Goal: Find specific page/section: Find specific page/section

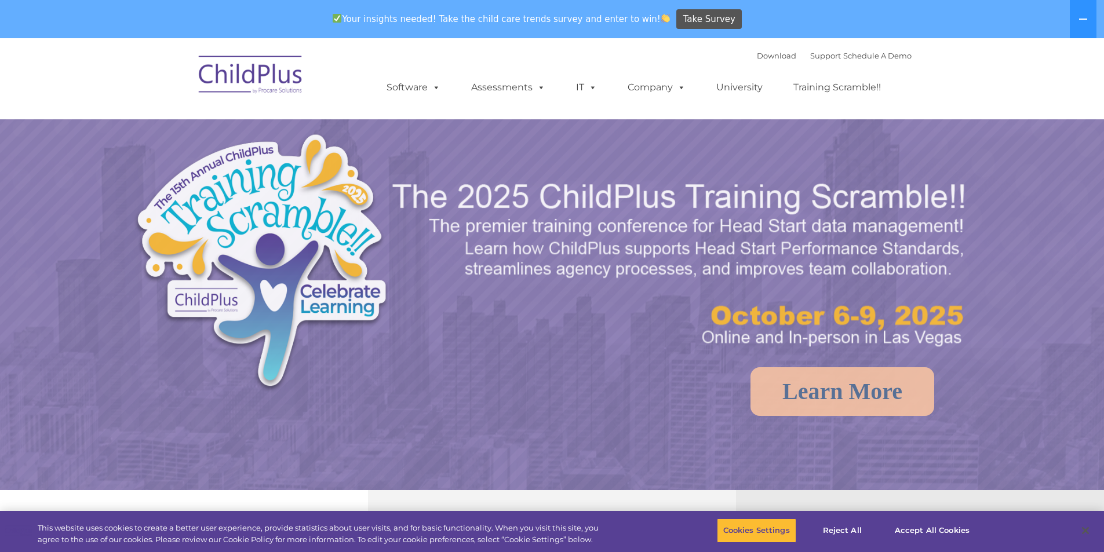
select select "MEDIUM"
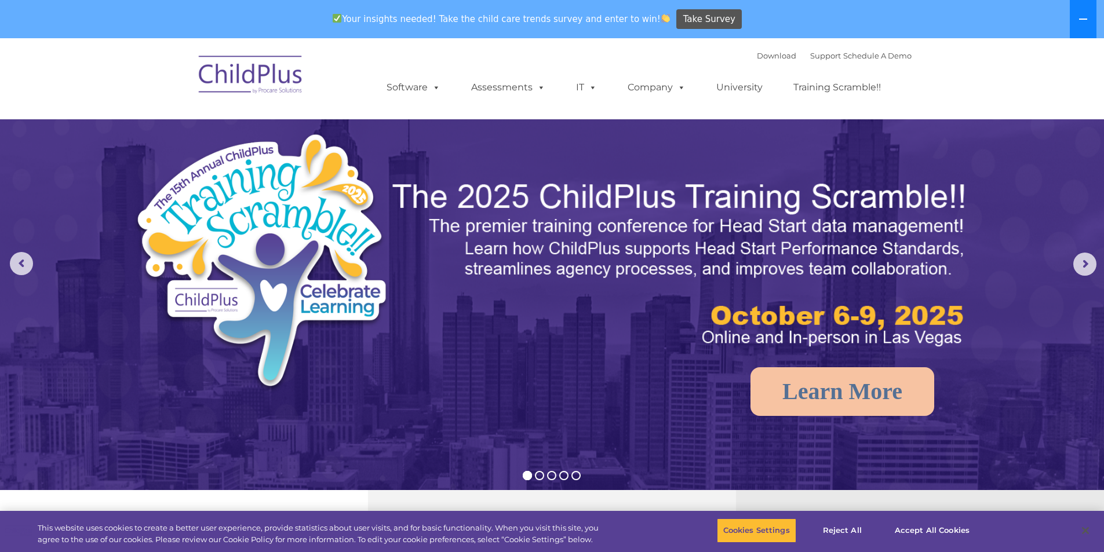
click at [1079, 21] on icon at bounding box center [1083, 18] width 9 height 9
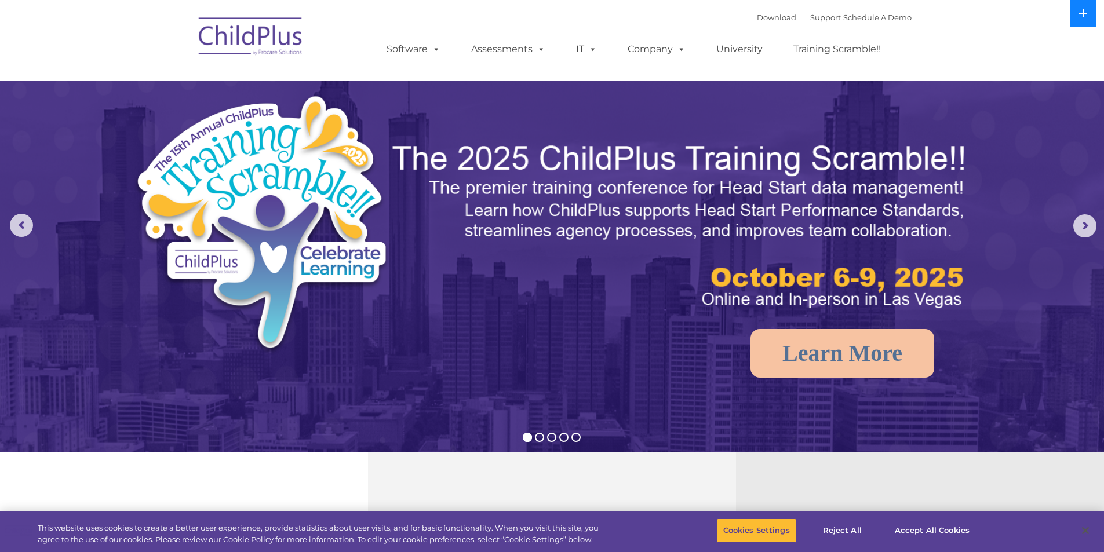
click at [1079, 21] on button at bounding box center [1083, 13] width 27 height 27
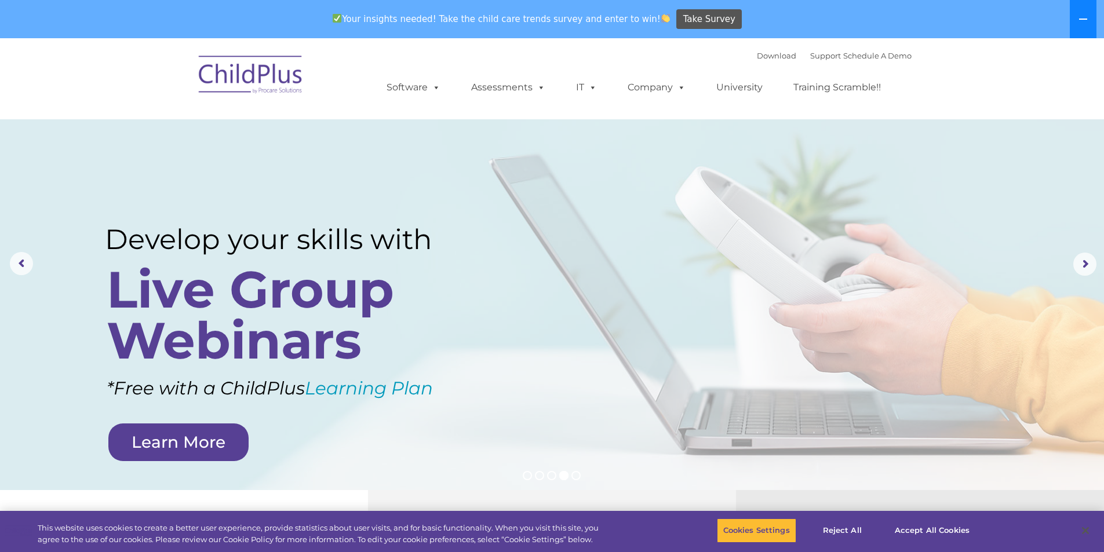
click at [1089, 18] on button at bounding box center [1083, 19] width 27 height 38
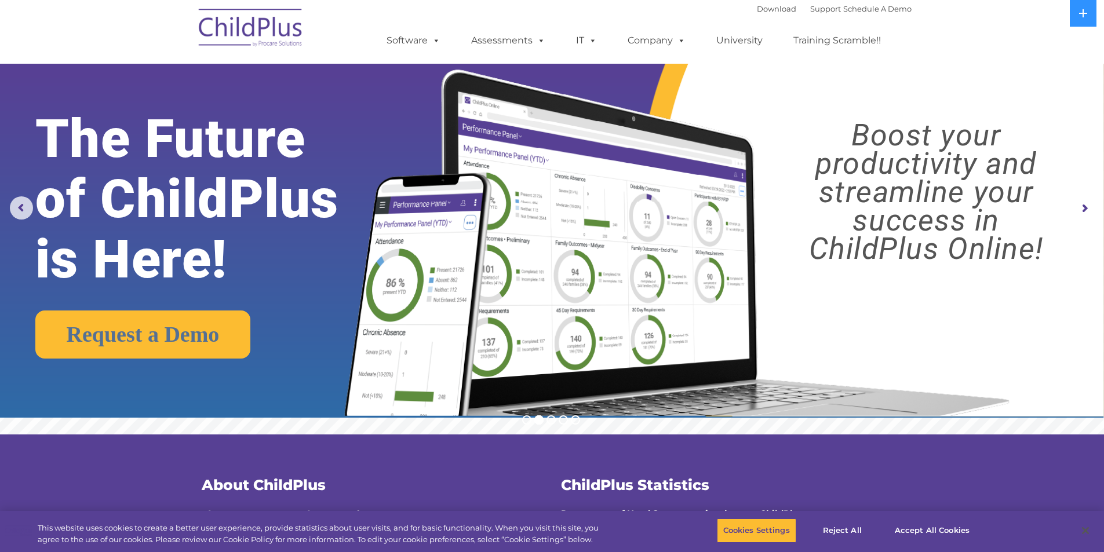
click at [257, 31] on img at bounding box center [251, 30] width 116 height 58
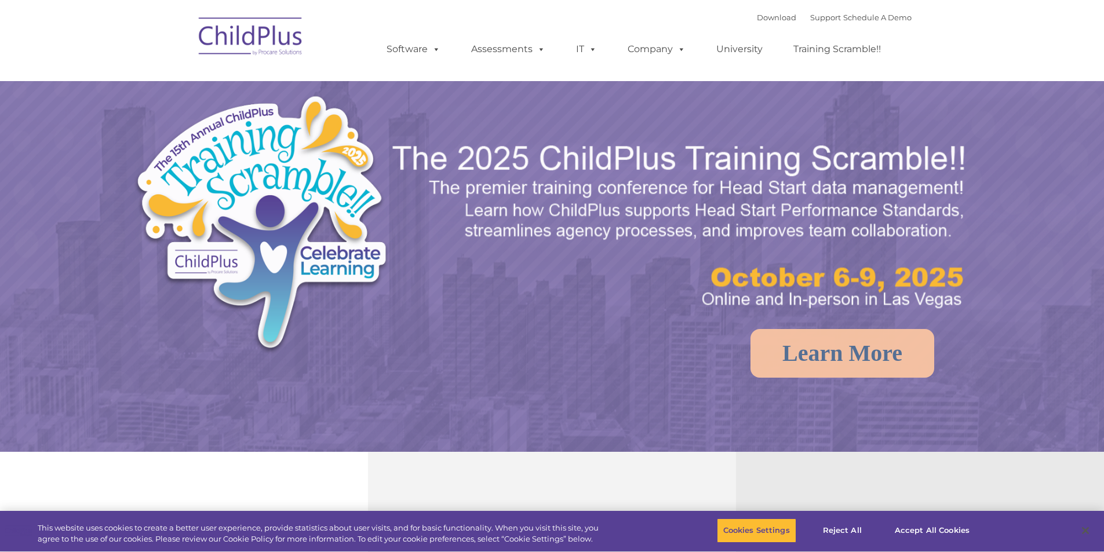
select select "MEDIUM"
